Goal: Task Accomplishment & Management: Manage account settings

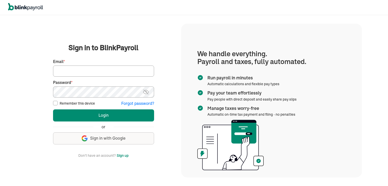
click at [86, 70] on input "Email *" at bounding box center [103, 71] width 101 height 11
type input "proteltech1@gmail.com"
click at [145, 94] on img at bounding box center [146, 92] width 6 height 6
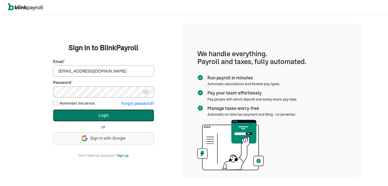
click at [108, 115] on button "Login" at bounding box center [103, 116] width 101 height 12
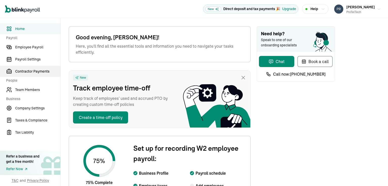
click at [30, 73] on span "Contractor Payments" at bounding box center [37, 71] width 45 height 5
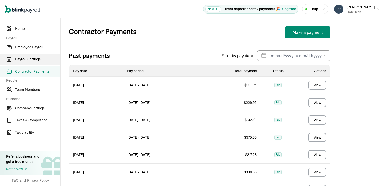
click at [31, 60] on span "Payroll Settings" at bounding box center [37, 59] width 45 height 5
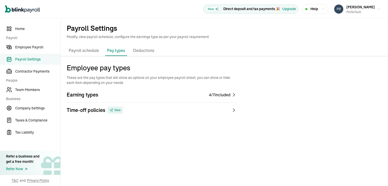
click at [223, 96] on div "4 / 7 included" at bounding box center [219, 95] width 21 height 6
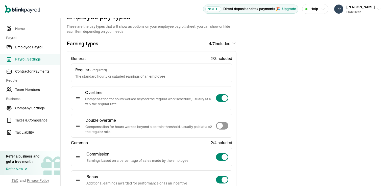
scroll to position [50, 0]
click at [218, 99] on div at bounding box center [221, 99] width 13 height 8
checkbox input "false"
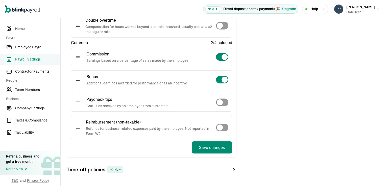
scroll to position [164, 0]
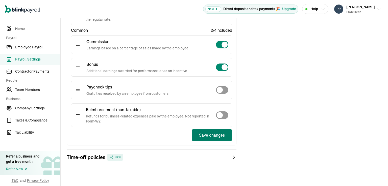
click at [208, 135] on button "Save changes" at bounding box center [212, 135] width 40 height 12
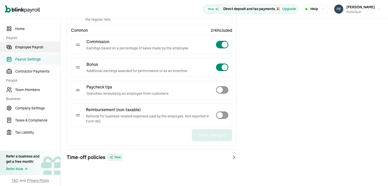
click at [24, 48] on span "Employee Payroll" at bounding box center [37, 47] width 45 height 5
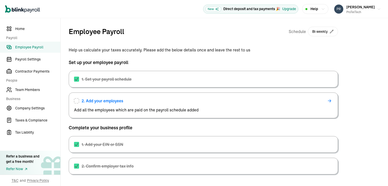
click at [98, 100] on span "2. Add your employees" at bounding box center [102, 101] width 42 height 6
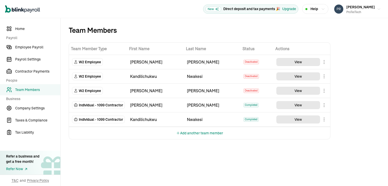
click at [193, 134] on button "Add another team member" at bounding box center [199, 133] width 47 height 12
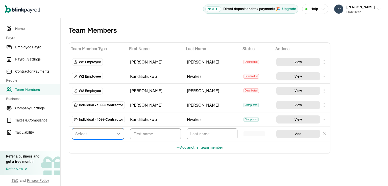
click at [119, 134] on select "Select W2 Employee Individual - 1099 [DEMOGRAPHIC_DATA] Business - 1099 Contrac…" at bounding box center [98, 133] width 52 height 11
select select "contractor"
click at [72, 128] on select "Select W2 Employee Individual - 1099 [DEMOGRAPHIC_DATA] Business - 1099 Contrac…" at bounding box center [98, 133] width 52 height 11
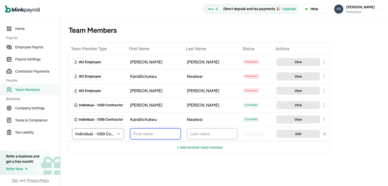
click at [138, 137] on input "TextInput" at bounding box center [155, 133] width 51 height 11
type input "[PERSON_NAME]"
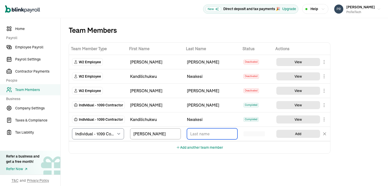
click at [192, 135] on input "TextInput" at bounding box center [212, 133] width 51 height 11
type input "[PERSON_NAME]"
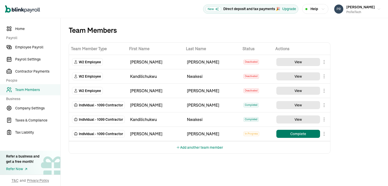
click at [300, 133] on button "Complete" at bounding box center [298, 134] width 44 height 8
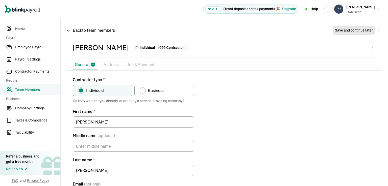
scroll to position [49, 0]
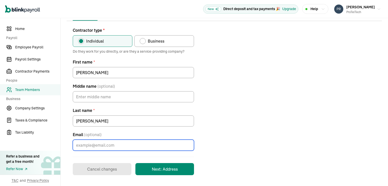
click at [91, 145] on input "Email (optional)" at bounding box center [133, 145] width 121 height 11
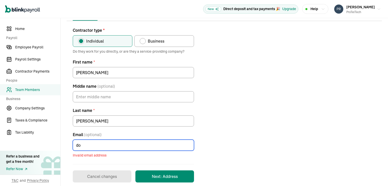
type input "d"
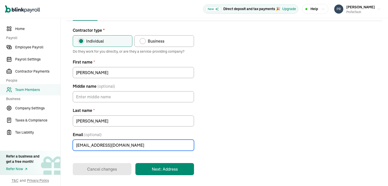
type input "[EMAIL_ADDRESS][DOMAIN_NAME]"
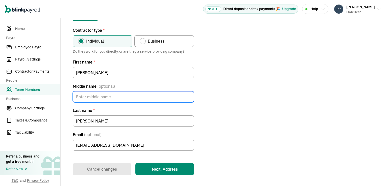
click at [86, 98] on input "Middle name (optional)" at bounding box center [133, 96] width 121 height 11
type input "E"
click at [206, 114] on div "Contractor type * Individual Business Do they work for you directly, or are the…" at bounding box center [224, 101] width 315 height 148
click at [80, 97] on input "E" at bounding box center [133, 96] width 121 height 11
click at [163, 170] on button "Next: Address" at bounding box center [164, 169] width 59 height 12
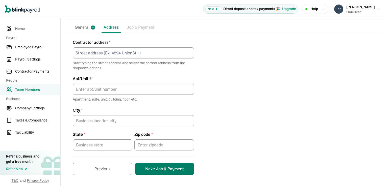
scroll to position [37, 0]
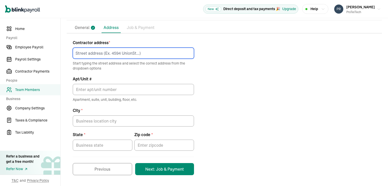
click at [91, 55] on input at bounding box center [133, 53] width 121 height 11
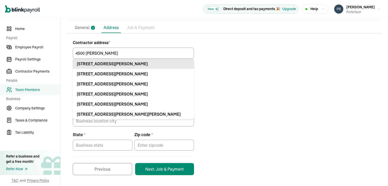
click at [122, 63] on div "[STREET_ADDRESS][PERSON_NAME]" at bounding box center [133, 64] width 113 height 6
type input "[STREET_ADDRESS][PERSON_NAME]"
type input "Apt"
type input "[GEOGRAPHIC_DATA]"
type input "GA"
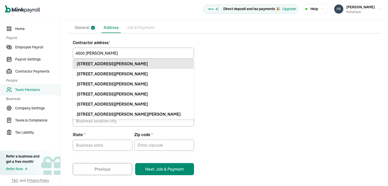
type input "30291"
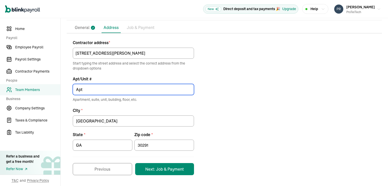
click at [94, 91] on input "Apt" at bounding box center [133, 89] width 121 height 11
type input "Apt 7B"
click at [166, 169] on button "Next: Job & Payment" at bounding box center [164, 169] width 59 height 12
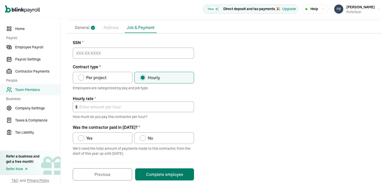
scroll to position [42, 0]
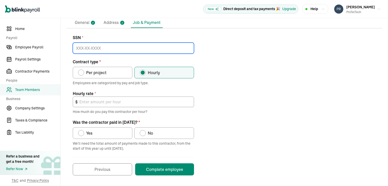
click at [76, 47] on input at bounding box center [133, 48] width 121 height 11
type input "614-11-1301"
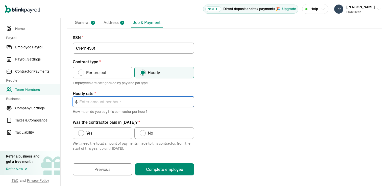
click at [82, 100] on input "text" at bounding box center [133, 102] width 121 height 11
type input "9.00"
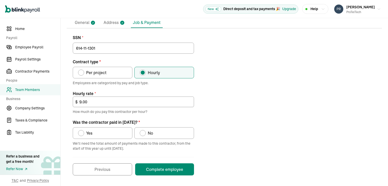
click at [103, 131] on label "Yes" at bounding box center [103, 133] width 60 height 12
click at [82, 131] on input "Yes" at bounding box center [80, 132] width 4 height 4
radio input "true"
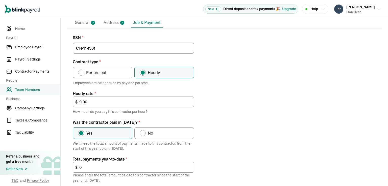
click at [144, 133] on div "Was the contractor paid in 2025?" at bounding box center [143, 133] width 4 height 4
click at [143, 133] on input "No" at bounding box center [141, 132] width 4 height 4
radio input "true"
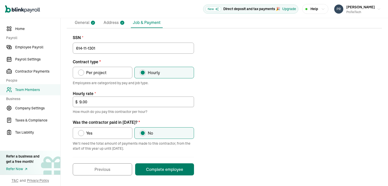
click at [159, 169] on button "Complete employee" at bounding box center [164, 169] width 59 height 12
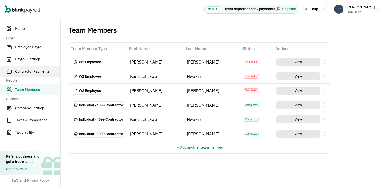
click at [32, 72] on span "Contractor Payments" at bounding box center [37, 71] width 45 height 5
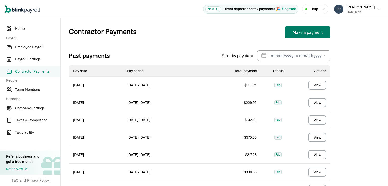
click at [305, 33] on button "Make a payment" at bounding box center [307, 32] width 45 height 12
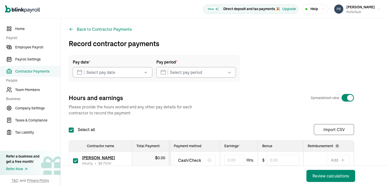
click at [146, 72] on icon "button" at bounding box center [145, 73] width 3 height 2
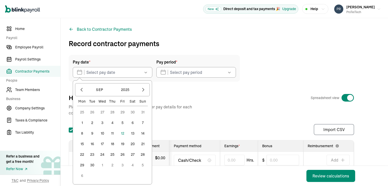
click at [123, 134] on button "12" at bounding box center [122, 133] width 10 height 10
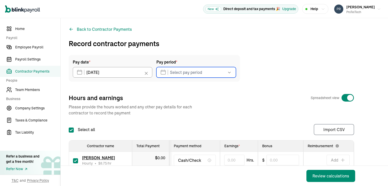
click at [213, 73] on input "text" at bounding box center [195, 72] width 79 height 11
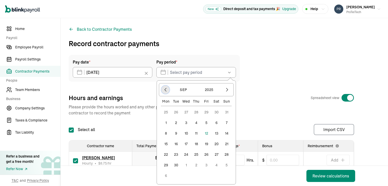
click at [167, 92] on button "button" at bounding box center [165, 90] width 9 height 9
click at [166, 155] on button "25" at bounding box center [166, 155] width 10 height 10
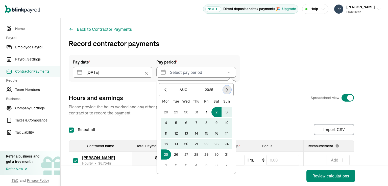
click at [227, 91] on icon "button" at bounding box center [226, 89] width 5 height 5
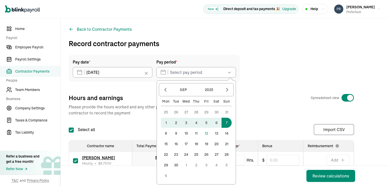
click at [228, 123] on button "7" at bounding box center [226, 123] width 10 height 10
type input "[DATE] ~ [DATE]"
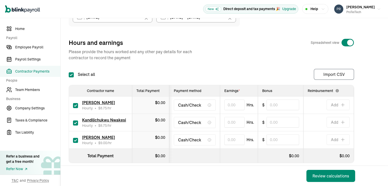
scroll to position [68, 0]
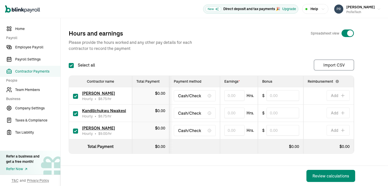
click at [76, 129] on input "checkbox" at bounding box center [75, 131] width 5 height 5
checkbox input "false"
type input "0.00"
type input "0"
click at [156, 91] on div "$ 0.00" at bounding box center [160, 93] width 10 height 6
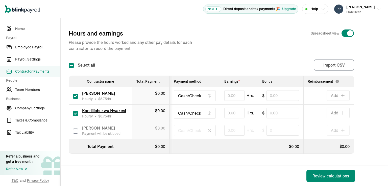
click at [158, 91] on span "0.00" at bounding box center [161, 93] width 8 height 5
click at [230, 92] on input "text" at bounding box center [234, 95] width 20 height 11
type input "19.00"
click at [228, 112] on input "text" at bounding box center [234, 113] width 20 height 11
type input "6.55"
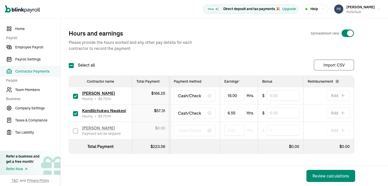
click at [216, 140] on th at bounding box center [194, 147] width 50 height 14
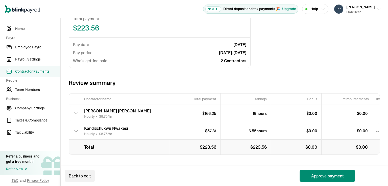
scroll to position [49, 0]
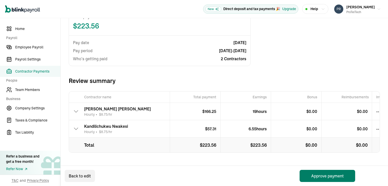
click at [326, 175] on button "Approve payment" at bounding box center [327, 176] width 56 height 12
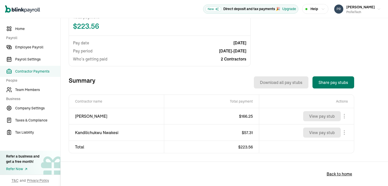
scroll to position [130, 0]
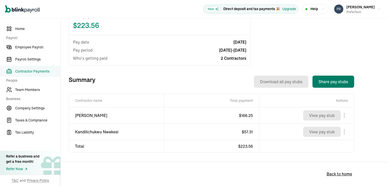
click at [335, 81] on button "Share pay stubs" at bounding box center [333, 82] width 42 height 12
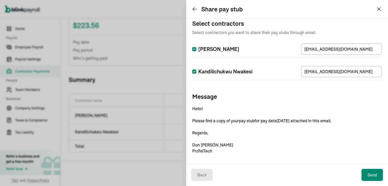
scroll to position [7, 0]
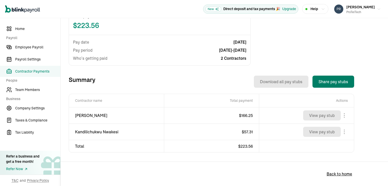
click at [325, 81] on button "Share pay stubs" at bounding box center [333, 82] width 42 height 12
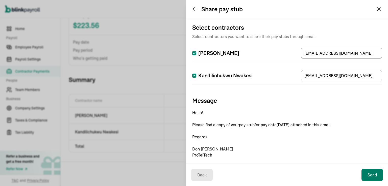
click at [371, 175] on button "Send" at bounding box center [371, 175] width 21 height 12
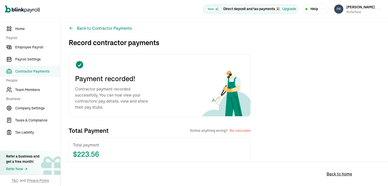
scroll to position [0, 0]
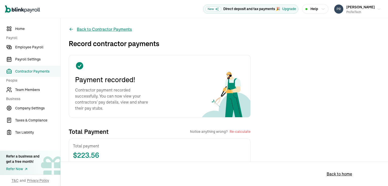
click at [93, 30] on button "Back to Contractor Payments" at bounding box center [100, 29] width 63 height 6
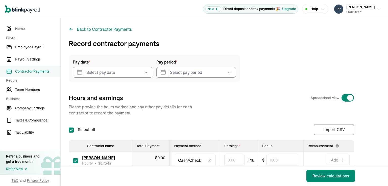
click at [145, 73] on icon "button" at bounding box center [145, 72] width 5 height 5
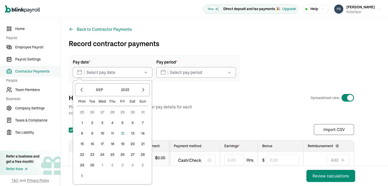
click at [123, 131] on button "12" at bounding box center [122, 133] width 10 height 10
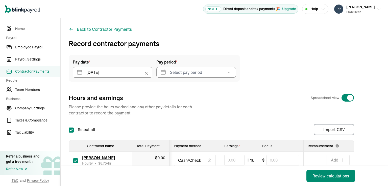
click at [230, 72] on icon "button" at bounding box center [229, 73] width 3 height 2
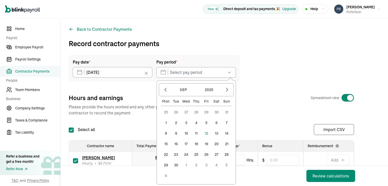
click at [166, 133] on button "8" at bounding box center [166, 133] width 10 height 10
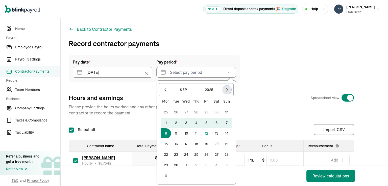
click at [228, 89] on icon "button" at bounding box center [226, 89] width 5 height 5
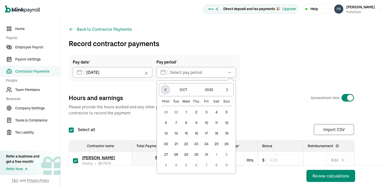
click at [166, 90] on icon "button" at bounding box center [165, 89] width 5 height 5
click at [206, 134] on button "12" at bounding box center [206, 133] width 10 height 10
type input "[DATE] ~ [DATE]"
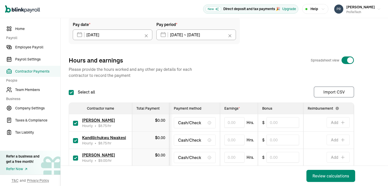
scroll to position [50, 0]
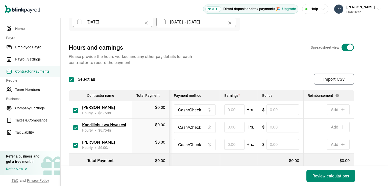
click at [75, 111] on input "checkbox" at bounding box center [75, 110] width 5 height 5
checkbox input "false"
type input "0.00"
type input "0"
click at [75, 127] on input "checkbox" at bounding box center [75, 127] width 5 height 5
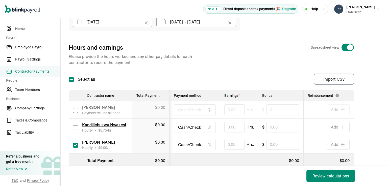
checkbox input "false"
type input "0.00"
type input "0"
click at [231, 144] on input "text" at bounding box center [234, 144] width 20 height 11
type input "7.85"
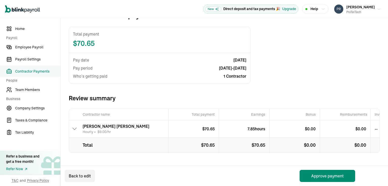
scroll to position [0, 1]
click at [332, 178] on button "Approve payment" at bounding box center [327, 176] width 56 height 12
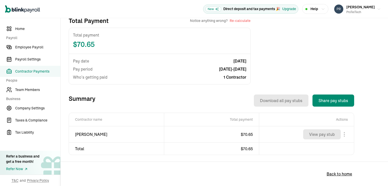
scroll to position [114, 0]
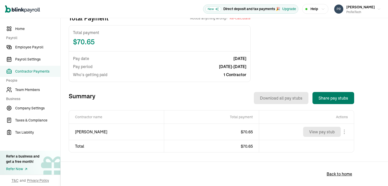
click at [329, 99] on button "Share pay stubs" at bounding box center [333, 98] width 42 height 12
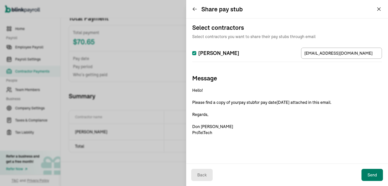
click at [372, 176] on button "Send" at bounding box center [371, 175] width 21 height 12
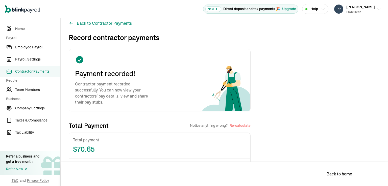
scroll to position [0, 0]
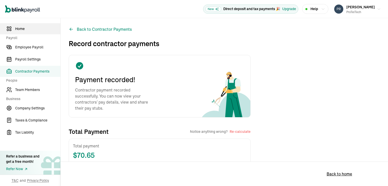
click at [22, 30] on span "Home" at bounding box center [37, 28] width 45 height 5
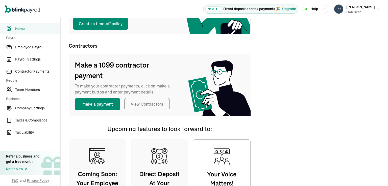
scroll to position [76, 0]
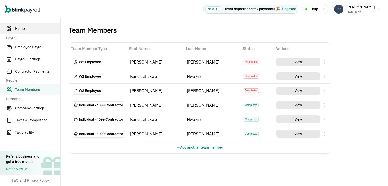
click at [21, 28] on span "Home" at bounding box center [37, 28] width 45 height 5
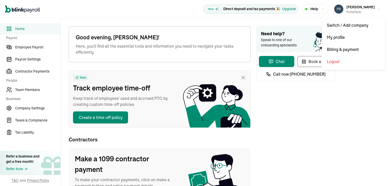
click at [376, 9] on icon "button" at bounding box center [378, 9] width 4 height 4
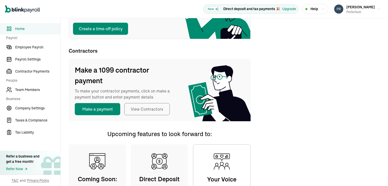
scroll to position [101, 0]
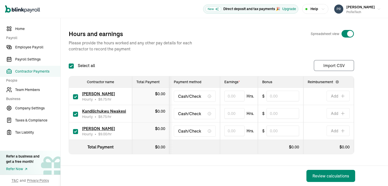
scroll to position [67, 0]
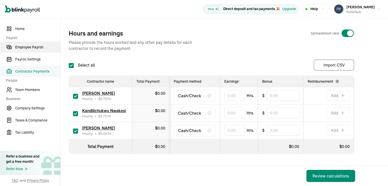
click at [31, 48] on span "Employee Payroll" at bounding box center [37, 47] width 45 height 5
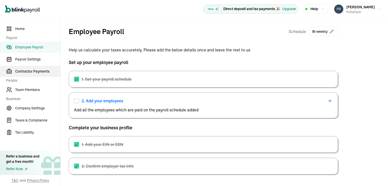
click at [33, 72] on span "Contractor Payments" at bounding box center [37, 71] width 45 height 5
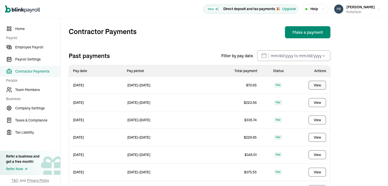
click at [321, 86] on button "View" at bounding box center [317, 85] width 18 height 9
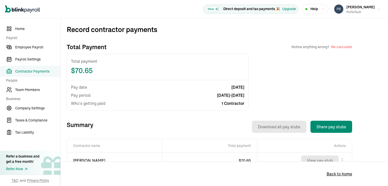
click at [368, 7] on span "[PERSON_NAME]" at bounding box center [360, 7] width 29 height 5
